Goal: Check status

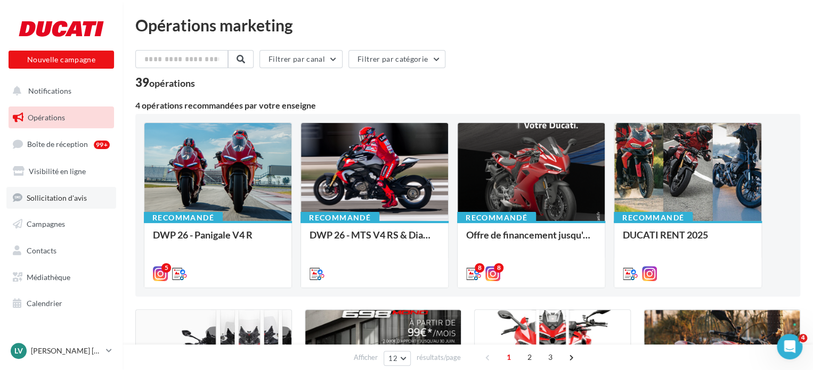
click at [68, 196] on span "Sollicitation d'avis" at bounding box center [57, 197] width 60 height 9
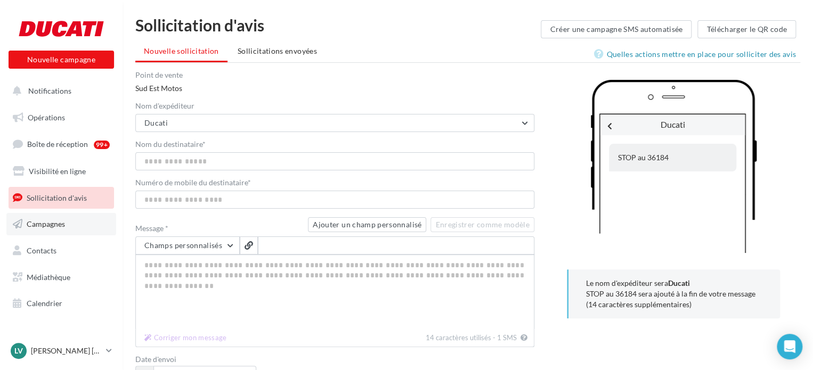
click at [44, 225] on span "Campagnes" at bounding box center [46, 224] width 38 height 9
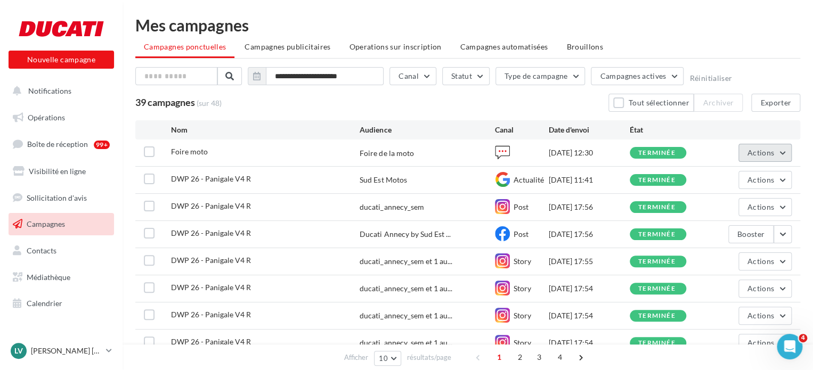
click at [782, 147] on button "Actions" at bounding box center [765, 153] width 53 height 18
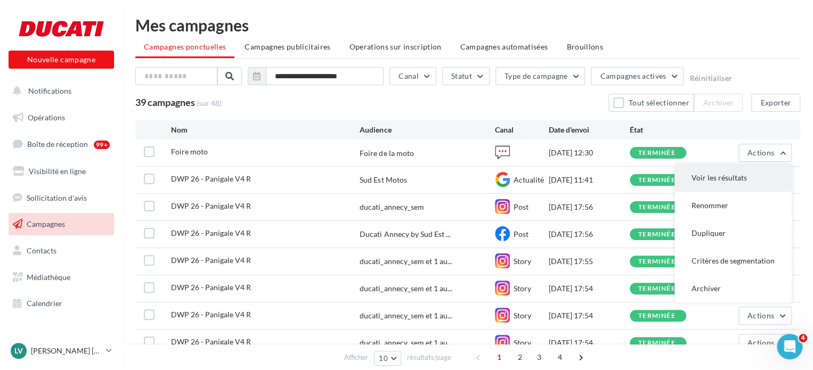
click at [744, 178] on button "Voir les résultats" at bounding box center [733, 178] width 117 height 28
